Goal: Complete application form

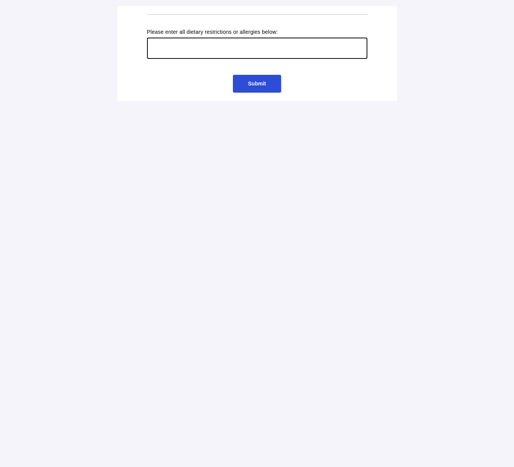
click at [256, 55] on input "text" at bounding box center [257, 48] width 220 height 21
click at [152, 46] on input "Pescatarian Diet" at bounding box center [257, 48] width 220 height 21
click at [237, 52] on input "I follow the Pescatarian Diet" at bounding box center [257, 48] width 220 height 21
type input "I follow the Pescatarian Diet."
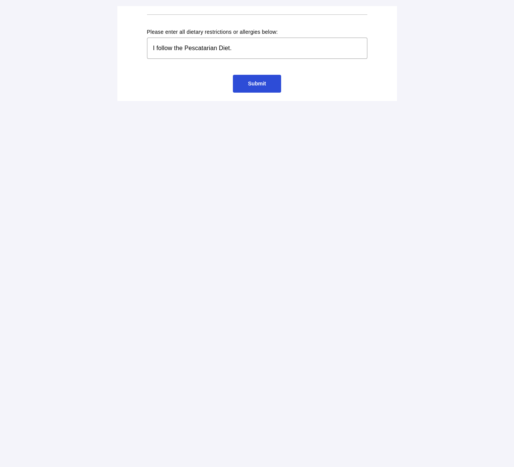
click at [256, 86] on span "Submit" at bounding box center [257, 84] width 18 height 6
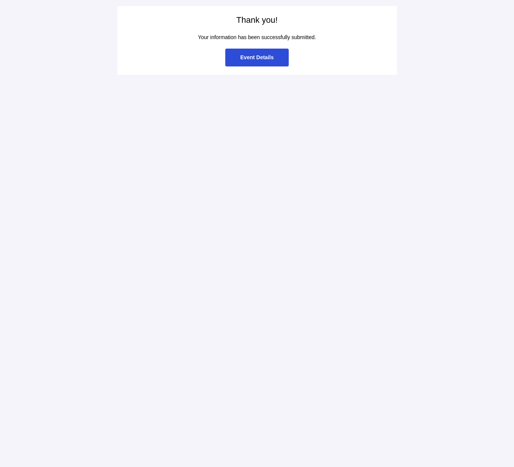
click at [257, 54] on span "Event Details" at bounding box center [257, 58] width 64 height 18
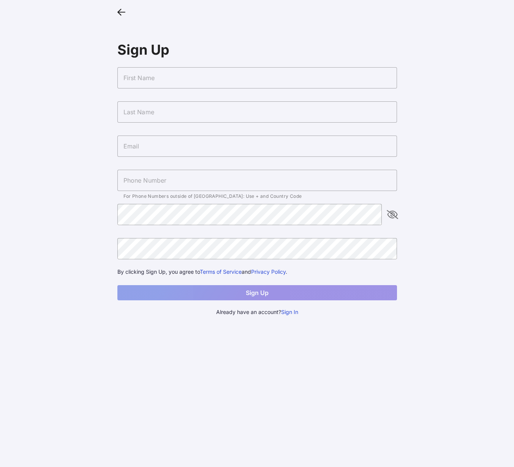
click at [120, 12] on icon at bounding box center [121, 11] width 8 height 11
